Goal: Information Seeking & Learning: Learn about a topic

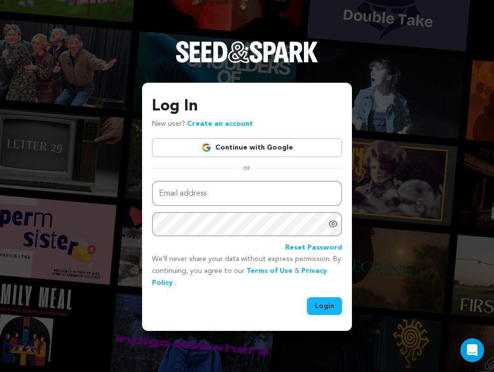
click at [226, 147] on link "Continue with Google" at bounding box center [247, 147] width 190 height 19
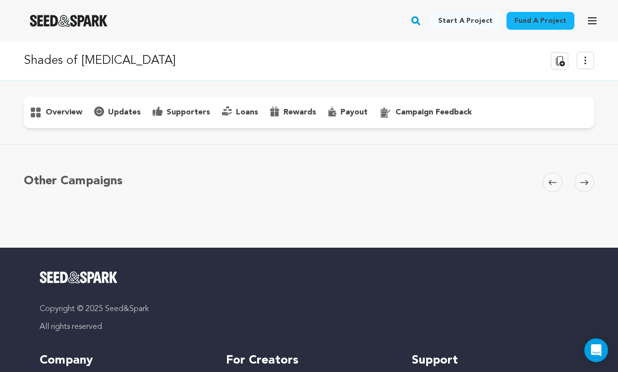
click at [428, 115] on p "campaign feedback" at bounding box center [433, 112] width 76 height 12
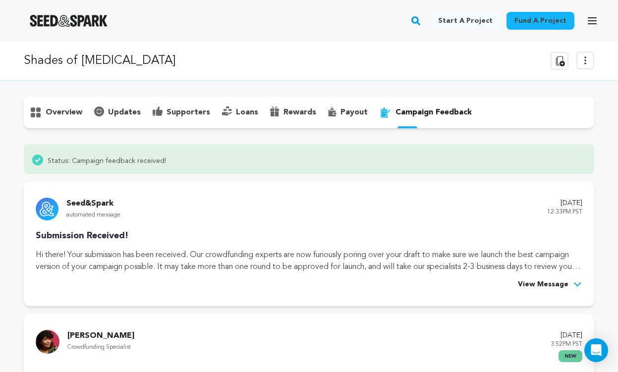
click at [494, 285] on span "View Message" at bounding box center [543, 285] width 51 height 12
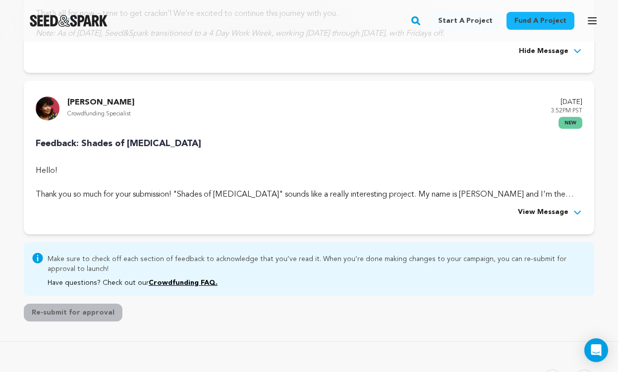
scroll to position [514, 0]
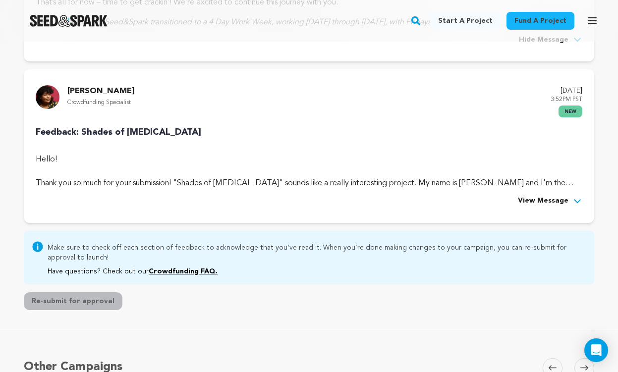
click at [494, 202] on icon at bounding box center [577, 201] width 10 height 10
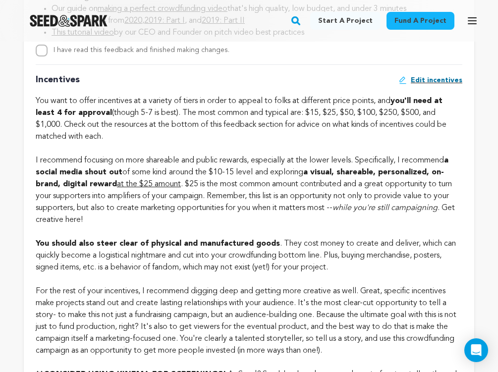
scroll to position [1702, 0]
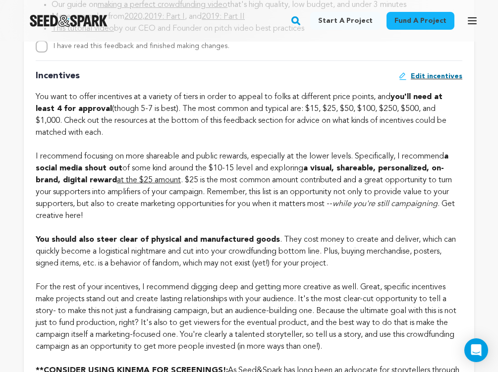
click at [194, 18] on div "Fund a project Start a project Search" at bounding box center [241, 21] width 482 height 26
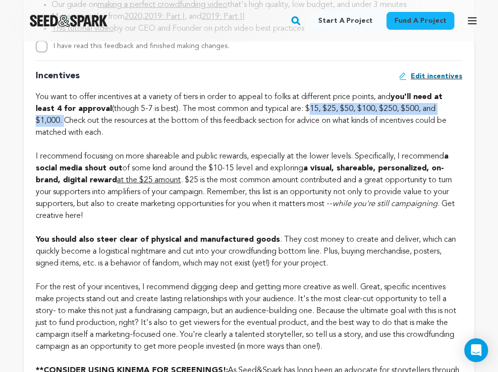
drag, startPoint x: 309, startPoint y: 107, endPoint x: 62, endPoint y: 120, distance: 247.0
copy div "$15, $25, $50, $100, $250, $500, and $1,000."
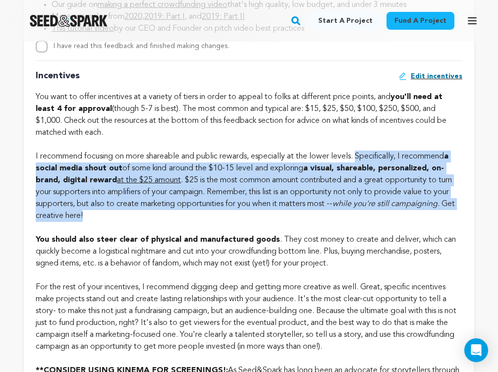
drag, startPoint x: 362, startPoint y: 157, endPoint x: 101, endPoint y: 213, distance: 266.7
copy div "Specifically, I recommend a social media shout out of some kind around the $10-…"
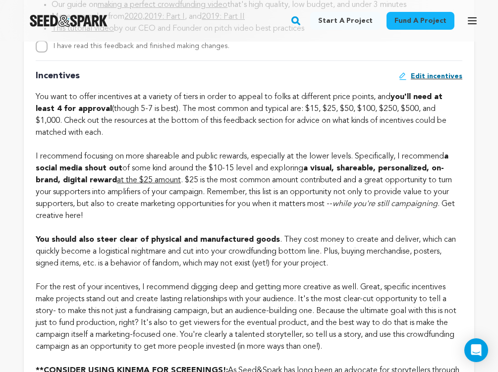
click at [189, 243] on strong "You should also steer clear of physical and manufactured goods" at bounding box center [158, 240] width 244 height 8
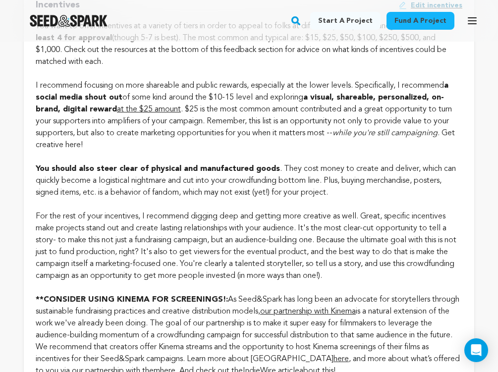
scroll to position [1792, 0]
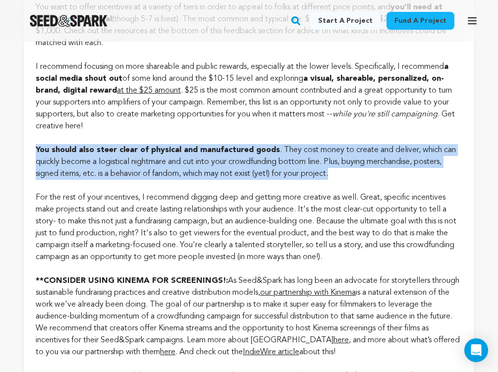
drag, startPoint x: 36, startPoint y: 150, endPoint x: 343, endPoint y: 175, distance: 307.6
copy div "You should also steer clear of physical and manufactured goods . They cost mone…"
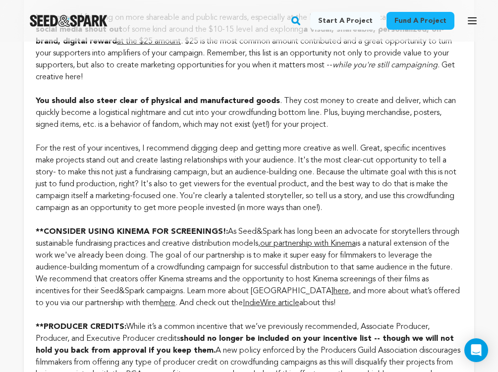
scroll to position [1841, 0]
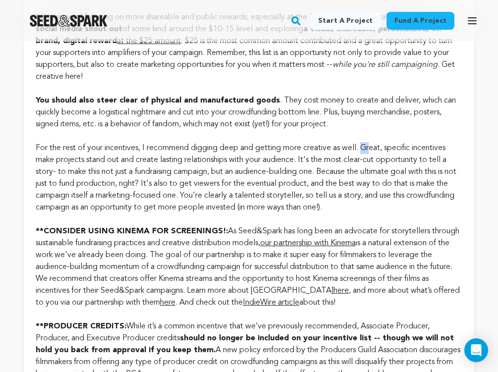
drag, startPoint x: 366, startPoint y: 147, endPoint x: 374, endPoint y: 154, distance: 10.2
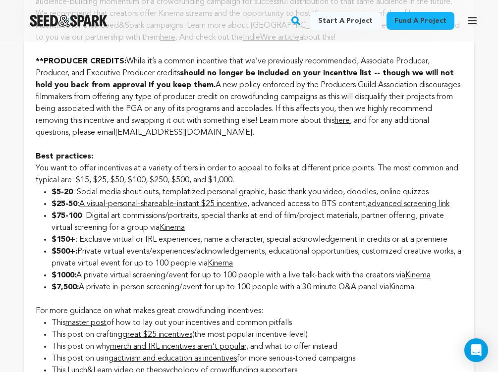
scroll to position [2112, 0]
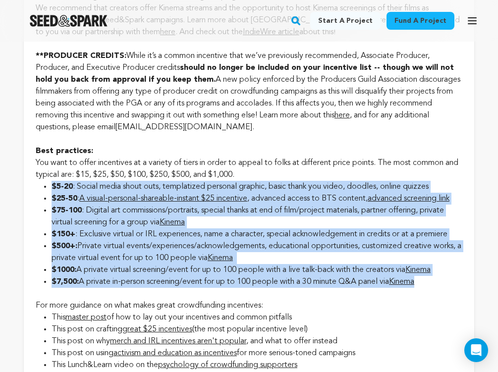
drag, startPoint x: 52, startPoint y: 185, endPoint x: 440, endPoint y: 282, distance: 399.9
click at [440, 282] on ul "$5-20 : Social media shout outs, templatized personal graphic, basic thank you …" at bounding box center [249, 234] width 426 height 107
copy ul "$5-20 : Social media shout outs, templatized personal graphic, basic thank you …"
click at [273, 218] on li "$75-100 : Digital art commissions/portraits, special thanks at end of film/proj…" at bounding box center [257, 217] width 411 height 24
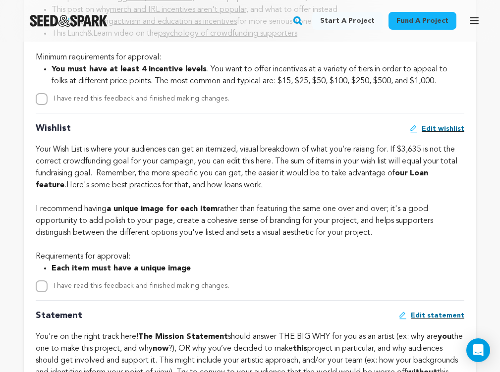
scroll to position [2446, 0]
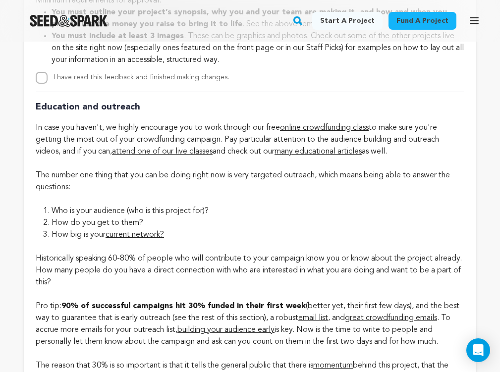
scroll to position [3178, 0]
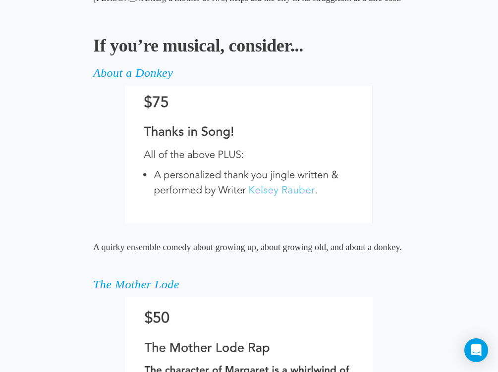
scroll to position [2602, 0]
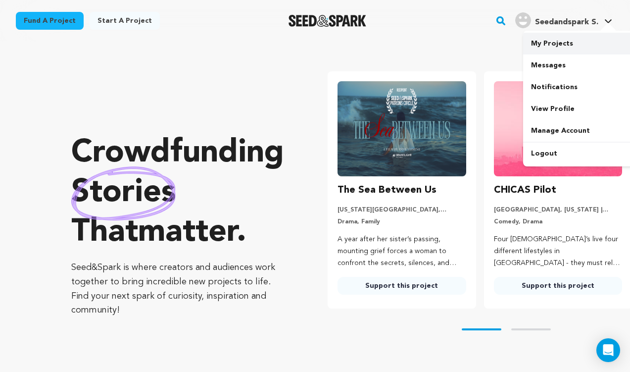
click at [555, 39] on link "My Projects" at bounding box center [578, 44] width 111 height 22
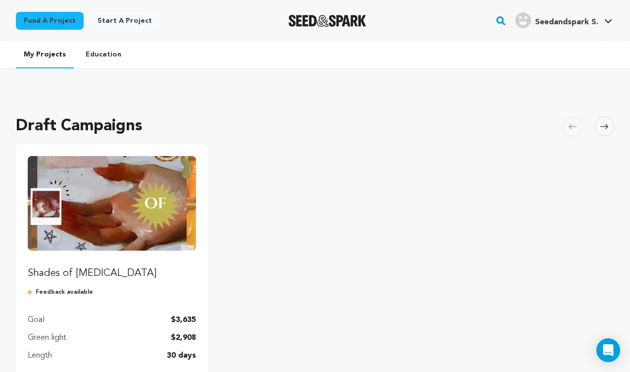
click at [125, 203] on img "Fund Shades of Muse" at bounding box center [112, 203] width 168 height 95
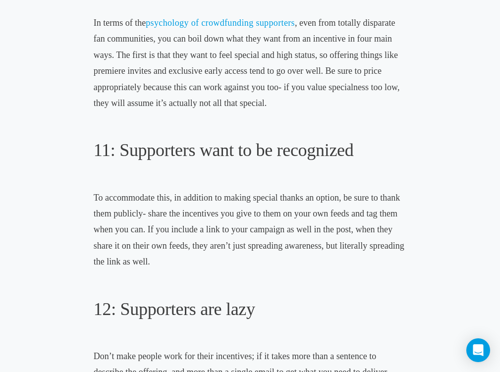
scroll to position [2317, 0]
